Goal: Task Accomplishment & Management: Manage account settings

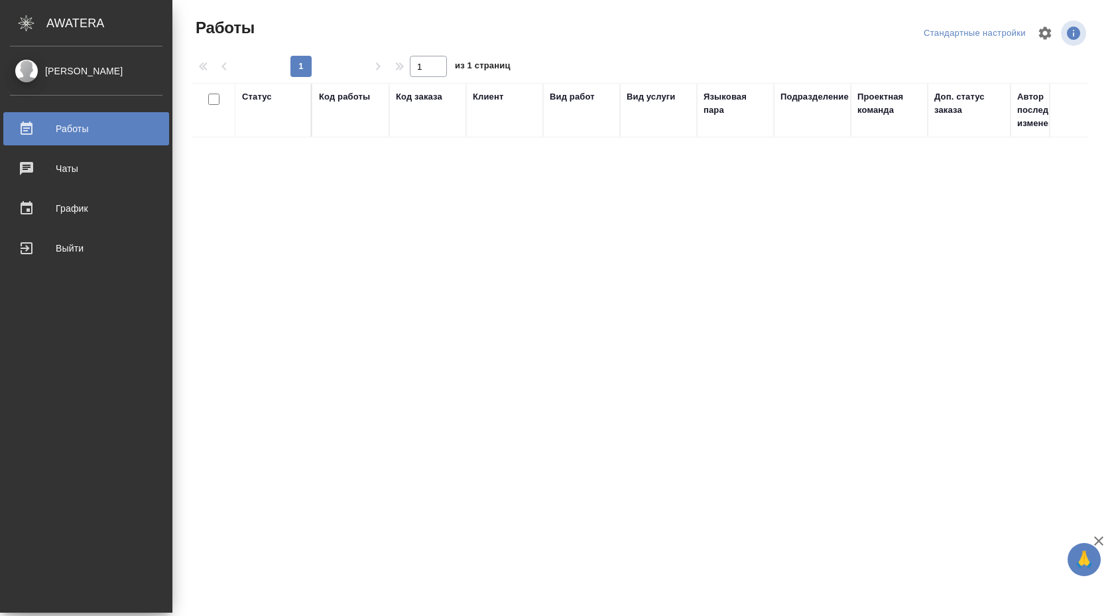
click at [40, 75] on div "[PERSON_NAME]" at bounding box center [86, 71] width 153 height 15
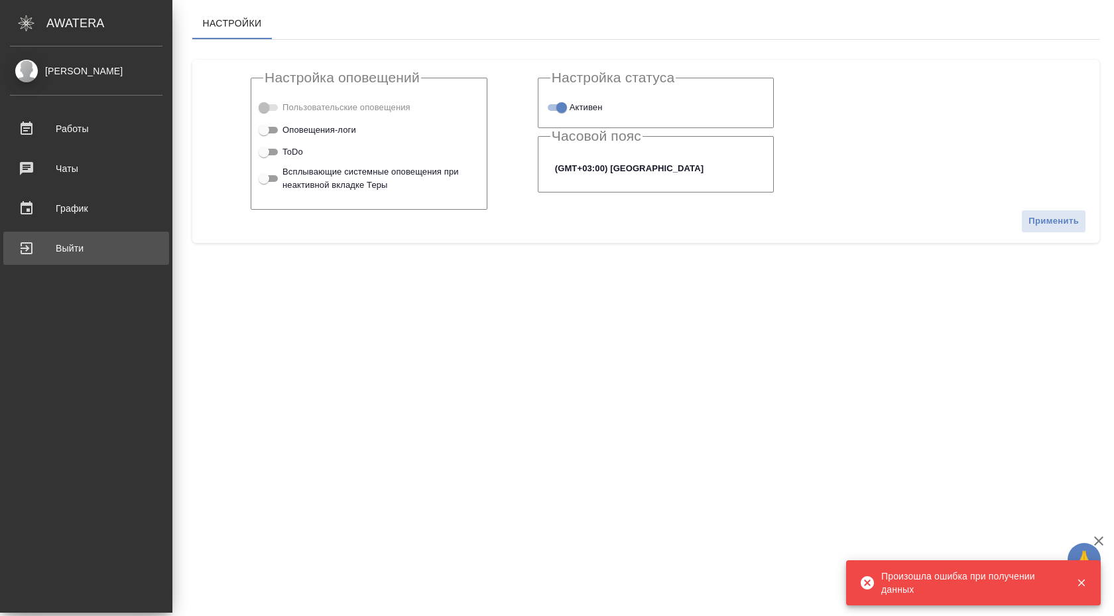
click at [41, 243] on div "Выйти" at bounding box center [86, 248] width 153 height 20
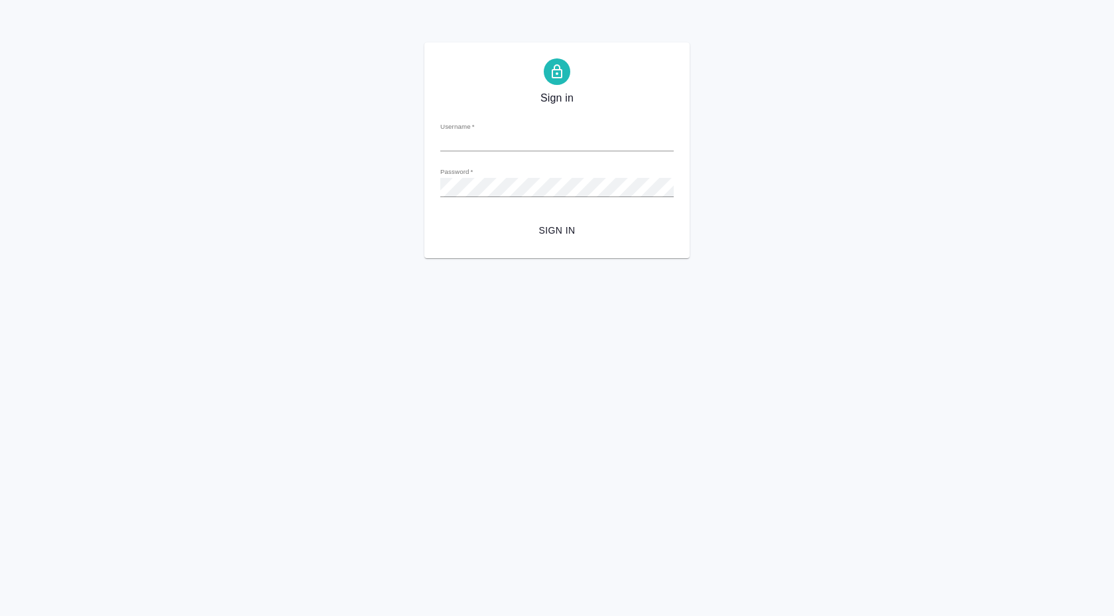
type input "a.shuvalova@awatera.com"
click at [554, 228] on span "Sign in" at bounding box center [557, 230] width 212 height 17
